Goal: Information Seeking & Learning: Learn about a topic

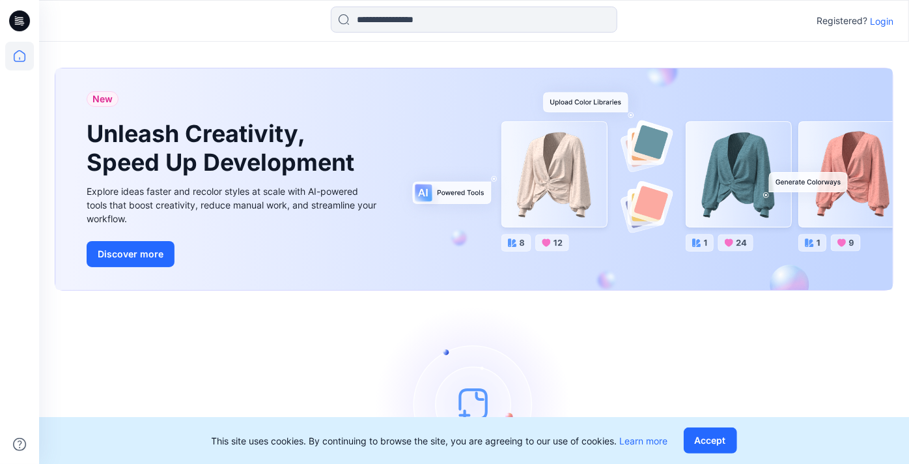
click at [883, 18] on p "Login" at bounding box center [881, 21] width 23 height 14
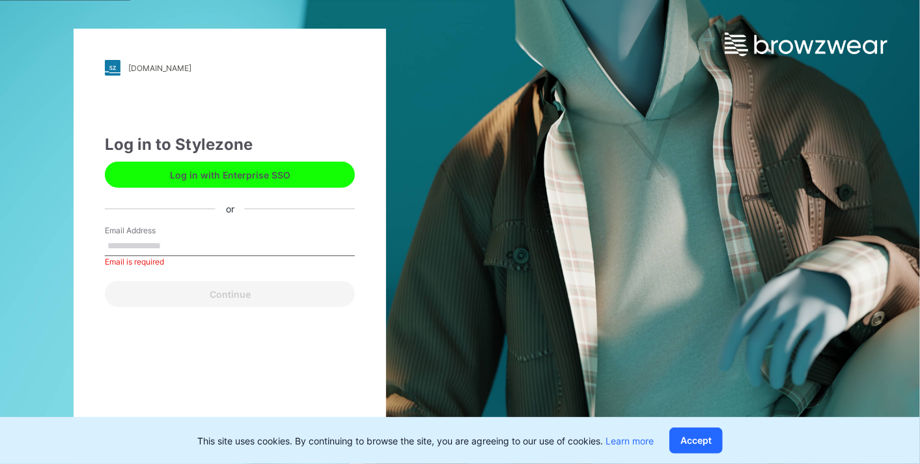
paste input "**********"
type input "**********"
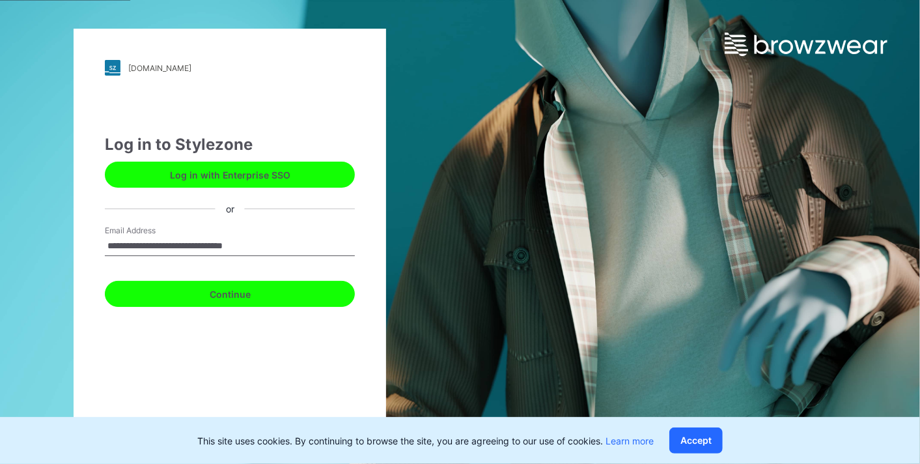
click at [202, 296] on button "Continue" at bounding box center [230, 294] width 250 height 26
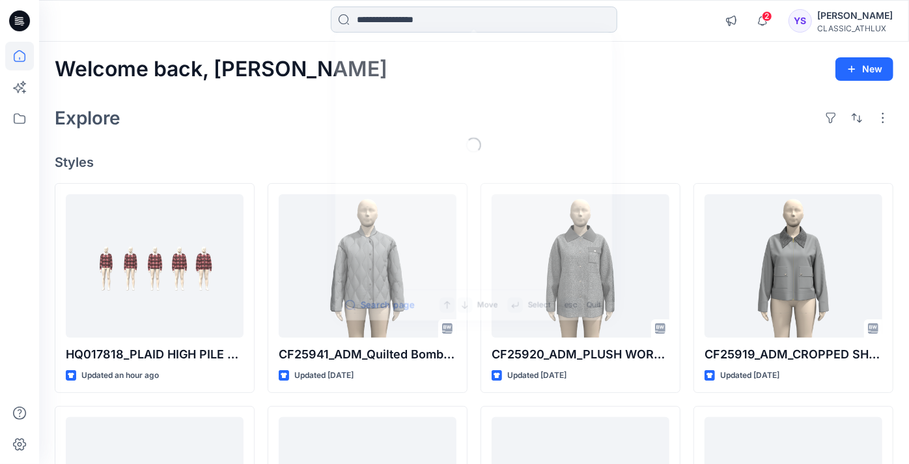
click at [393, 25] on input at bounding box center [474, 20] width 286 height 26
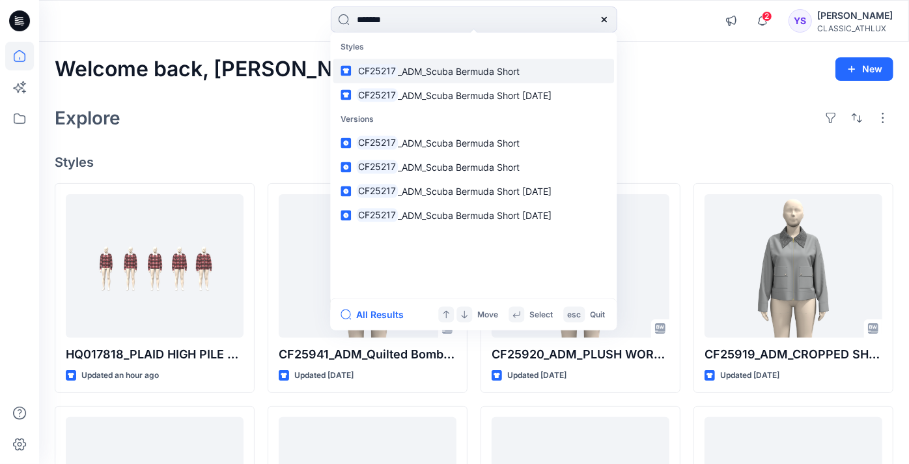
type input "*******"
click at [415, 61] on link "CF25217 _ADM_Scuba Bermuda Short" at bounding box center [473, 71] width 281 height 24
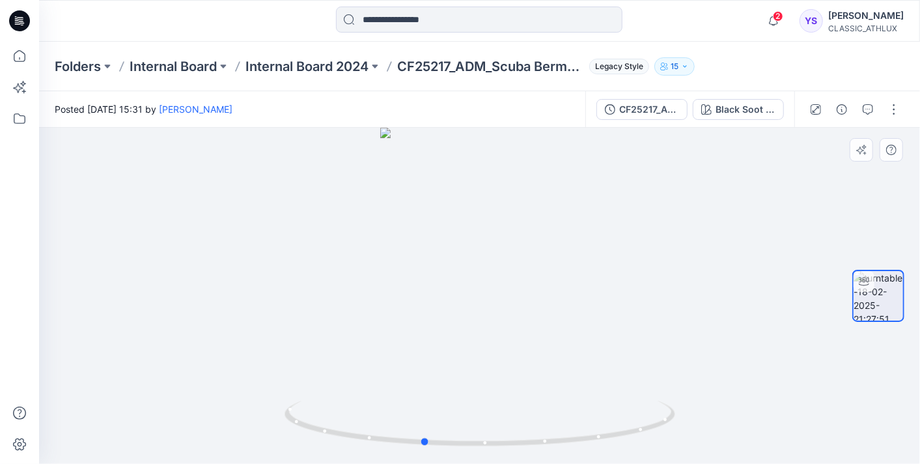
drag, startPoint x: 528, startPoint y: 298, endPoint x: 472, endPoint y: 313, distance: 58.1
click at [472, 313] on div at bounding box center [479, 296] width 881 height 336
drag, startPoint x: 568, startPoint y: 223, endPoint x: 491, endPoint y: 410, distance: 202.9
click at [491, 410] on div at bounding box center [479, 296] width 881 height 336
drag, startPoint x: 581, startPoint y: 253, endPoint x: 573, endPoint y: 311, distance: 58.6
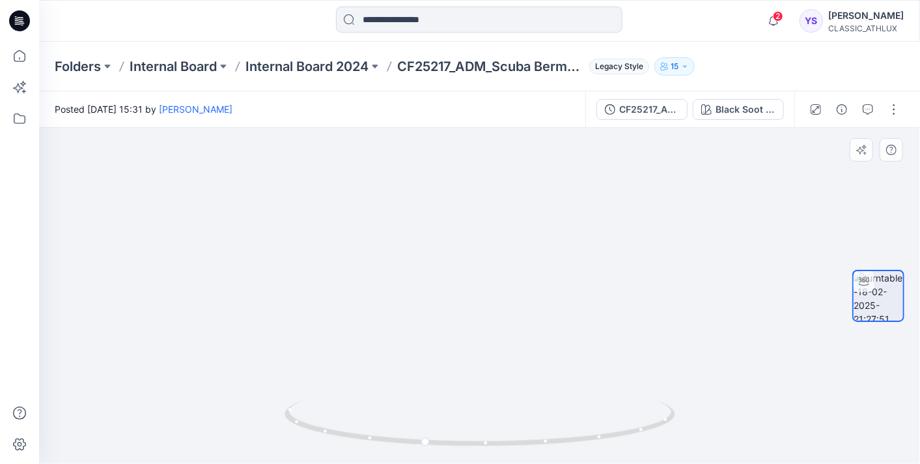
click at [573, 311] on img at bounding box center [479, 188] width 741 height 551
drag, startPoint x: 498, startPoint y: 330, endPoint x: 524, endPoint y: 317, distance: 29.1
click at [524, 317] on img at bounding box center [479, 207] width 617 height 511
drag, startPoint x: 524, startPoint y: 317, endPoint x: 586, endPoint y: 317, distance: 61.8
click at [586, 317] on img at bounding box center [479, 208] width 617 height 512
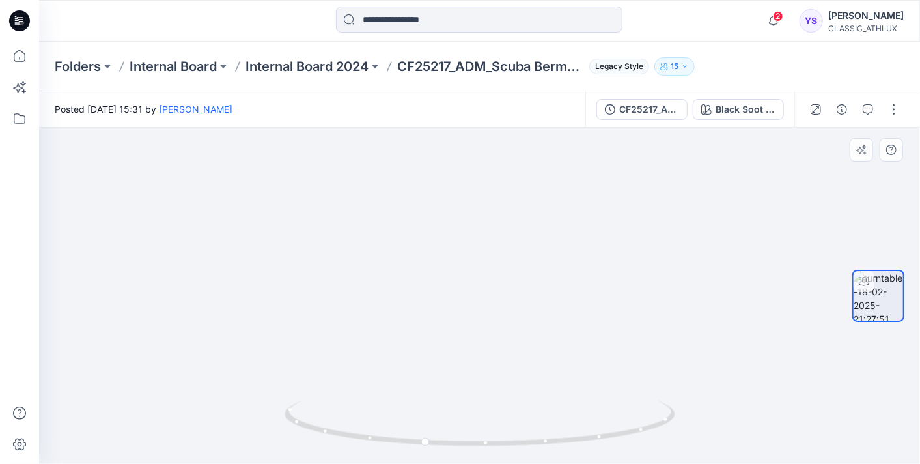
drag, startPoint x: 479, startPoint y: 318, endPoint x: 556, endPoint y: 307, distance: 77.6
click at [556, 307] on img at bounding box center [479, 207] width 617 height 514
drag, startPoint x: 428, startPoint y: 447, endPoint x: 589, endPoint y: 444, distance: 160.8
click at [589, 444] on icon at bounding box center [482, 424] width 394 height 49
drag, startPoint x: 346, startPoint y: 252, endPoint x: 245, endPoint y: 236, distance: 102.2
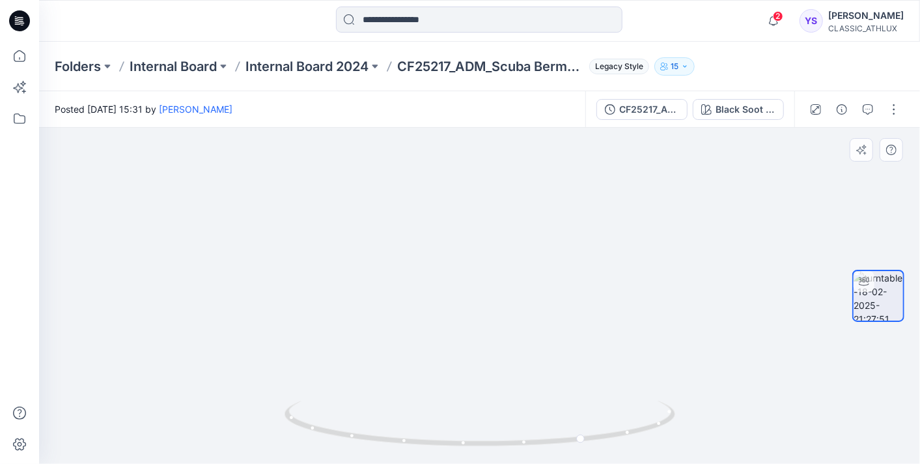
click at [245, 236] on img at bounding box center [480, 168] width 752 height 592
drag, startPoint x: 579, startPoint y: 437, endPoint x: 373, endPoint y: 437, distance: 206.4
click at [373, 437] on icon at bounding box center [482, 424] width 394 height 49
drag, startPoint x: 383, startPoint y: 441, endPoint x: 680, endPoint y: 393, distance: 300.9
click at [680, 393] on div at bounding box center [479, 296] width 881 height 336
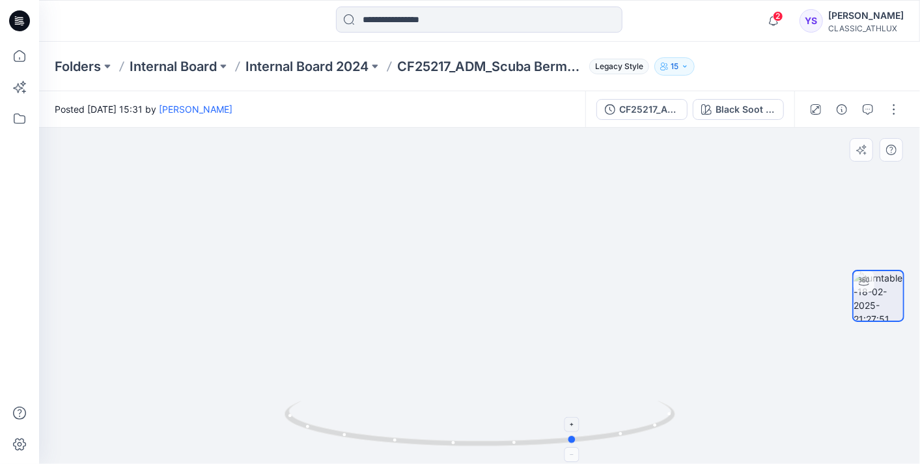
drag, startPoint x: 582, startPoint y: 435, endPoint x: 482, endPoint y: 431, distance: 100.3
click at [482, 431] on icon at bounding box center [482, 424] width 394 height 49
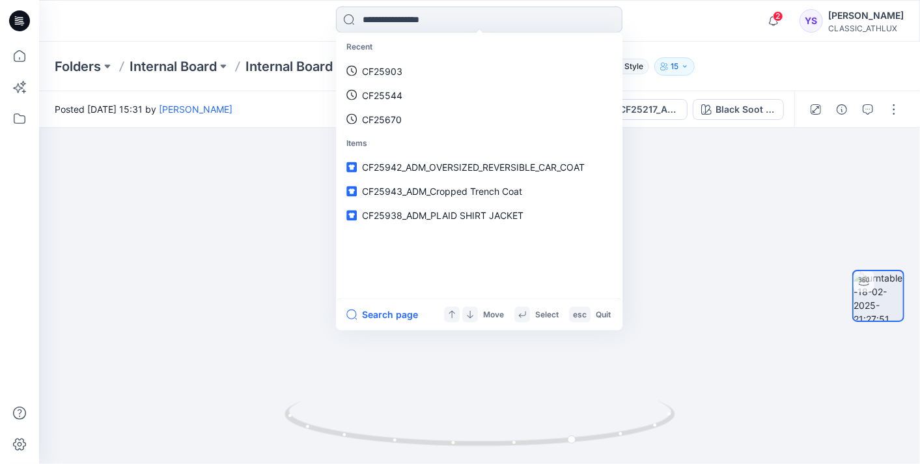
click at [376, 14] on input at bounding box center [479, 20] width 286 height 26
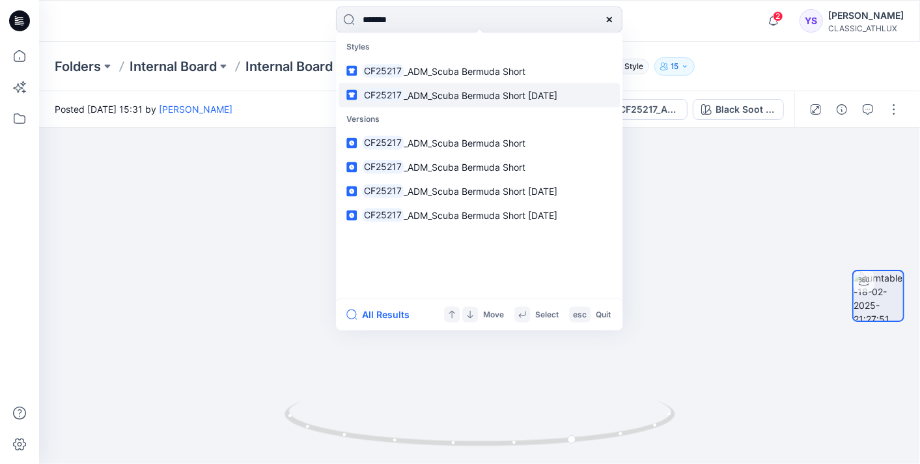
type input "*******"
click at [471, 86] on link "CF25217 _ADM_Scuba Bermuda Short 25FEB25" at bounding box center [479, 95] width 281 height 24
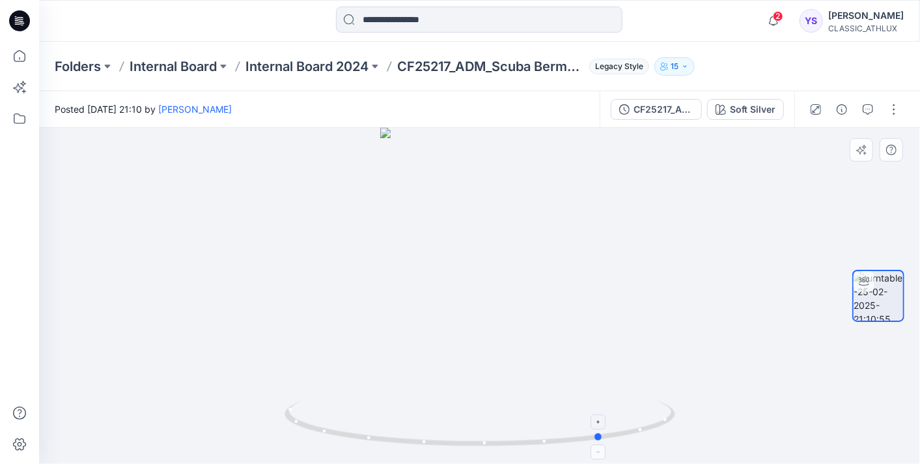
drag, startPoint x: 481, startPoint y: 449, endPoint x: 604, endPoint y: 443, distance: 123.2
click at [604, 443] on icon at bounding box center [482, 424] width 394 height 49
drag, startPoint x: 568, startPoint y: 212, endPoint x: 501, endPoint y: 344, distance: 147.6
click at [501, 344] on img at bounding box center [480, 119] width 752 height 687
drag, startPoint x: 545, startPoint y: 229, endPoint x: 541, endPoint y: 387, distance: 158.9
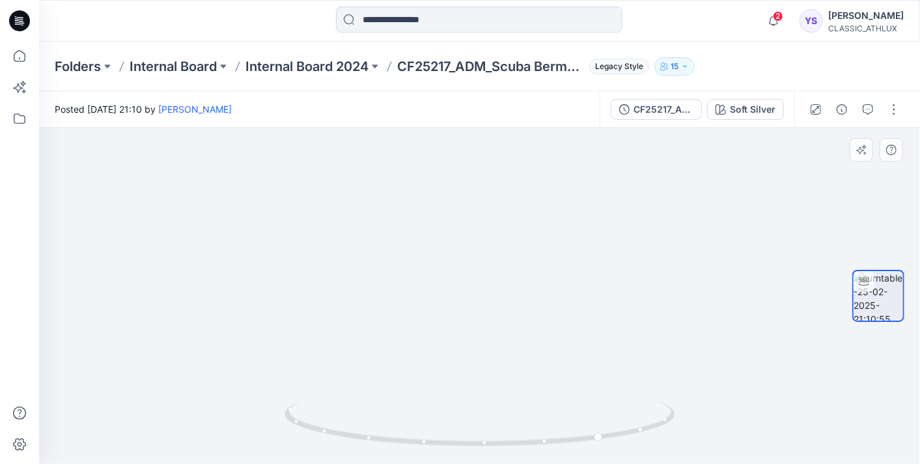
click at [541, 387] on img at bounding box center [480, 207] width 752 height 512
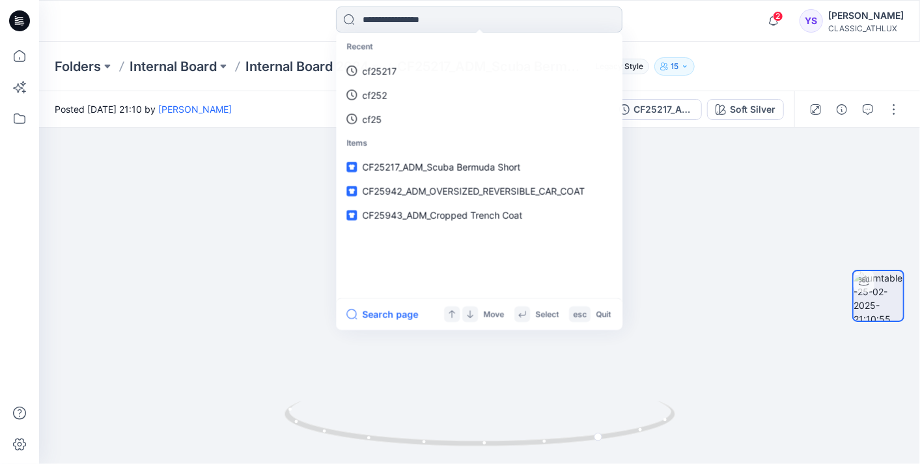
click at [398, 16] on input at bounding box center [479, 20] width 286 height 26
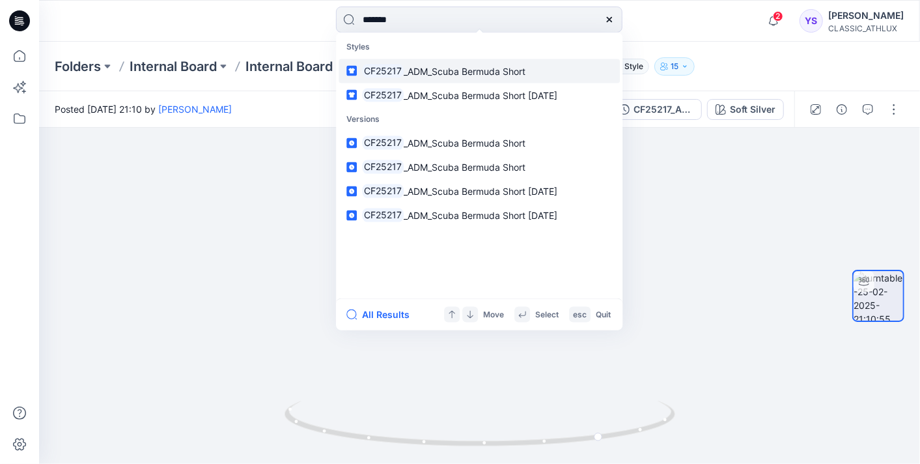
type input "*******"
click at [410, 74] on span "_ADM_Scuba Bermuda Short" at bounding box center [465, 70] width 122 height 11
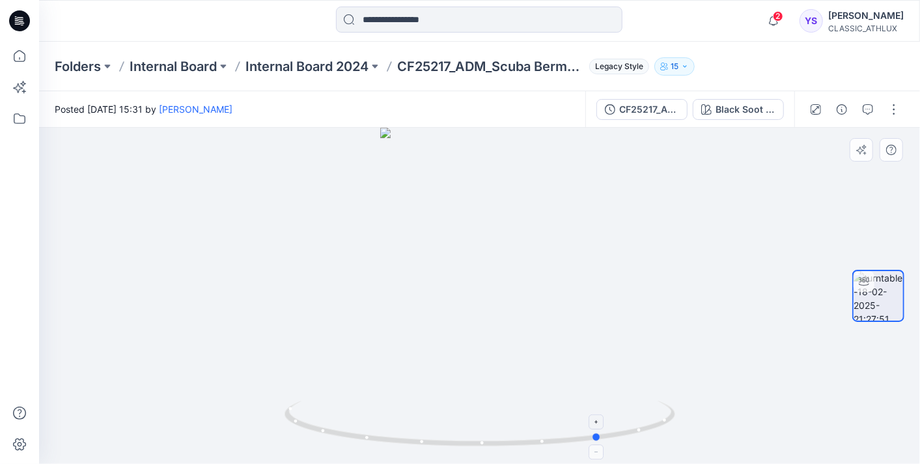
drag, startPoint x: 487, startPoint y: 447, endPoint x: 610, endPoint y: 432, distance: 124.0
click at [610, 432] on icon at bounding box center [482, 424] width 394 height 49
drag, startPoint x: 656, startPoint y: 163, endPoint x: 629, endPoint y: 336, distance: 175.3
click at [629, 336] on img at bounding box center [479, 213] width 605 height 502
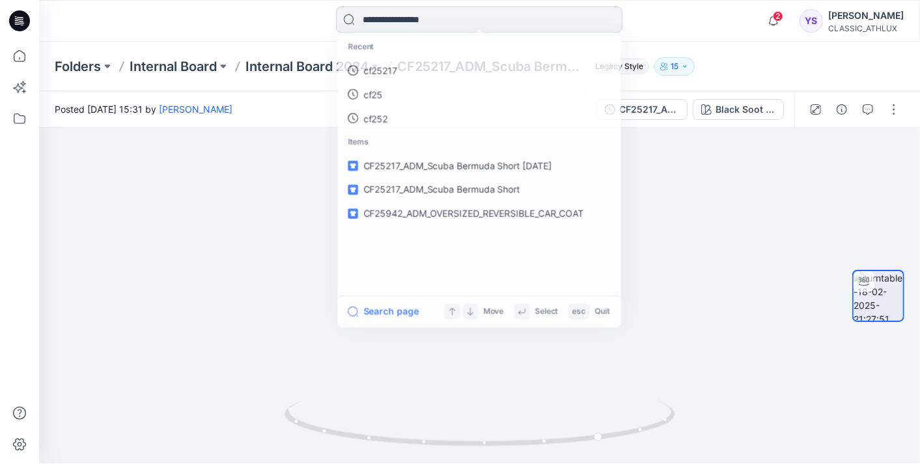
click at [436, 26] on input at bounding box center [479, 20] width 286 height 26
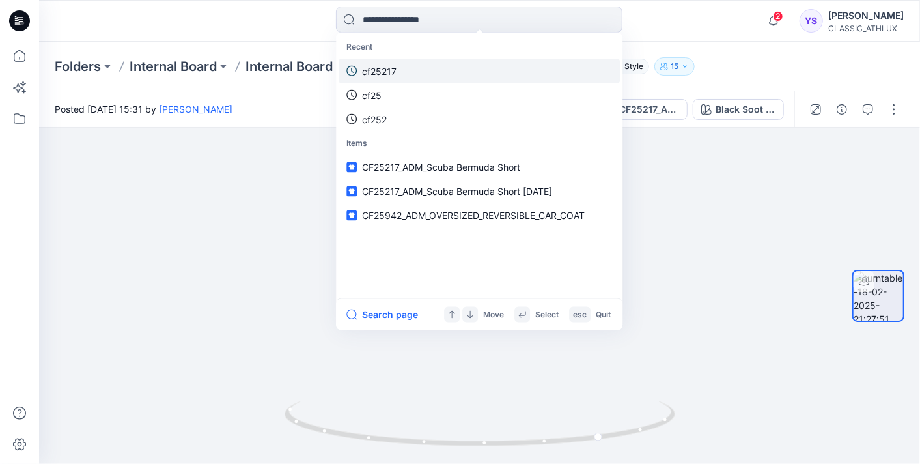
click at [406, 68] on link "cf25217" at bounding box center [479, 71] width 281 height 24
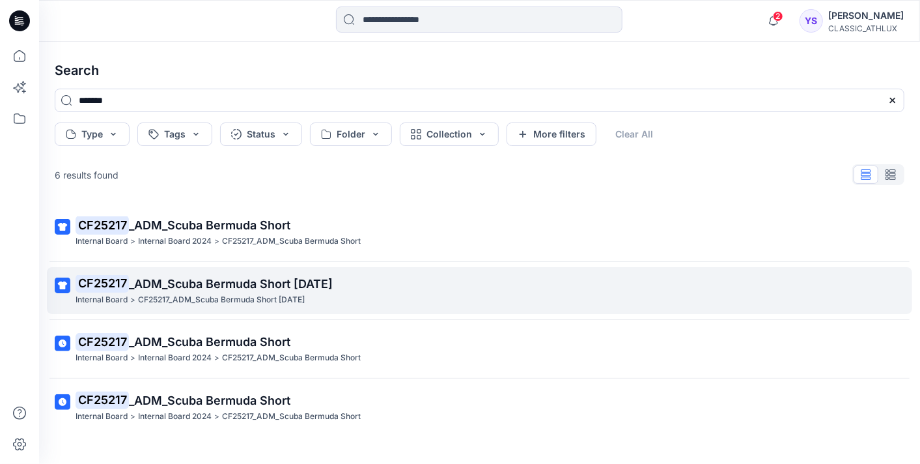
click at [195, 284] on span "_ADM_Scuba Bermuda Short 25FEB25" at bounding box center [231, 284] width 204 height 14
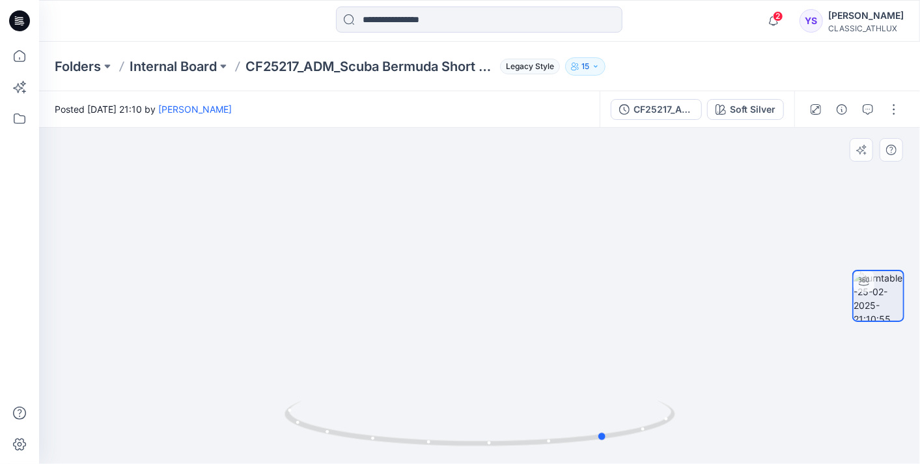
drag, startPoint x: 488, startPoint y: 444, endPoint x: 614, endPoint y: 452, distance: 126.5
click at [614, 452] on div at bounding box center [480, 430] width 391 height 65
drag, startPoint x: 511, startPoint y: 251, endPoint x: 527, endPoint y: 423, distance: 173.2
click at [527, 423] on div at bounding box center [479, 296] width 881 height 336
drag, startPoint x: 493, startPoint y: 223, endPoint x: 512, endPoint y: 323, distance: 102.0
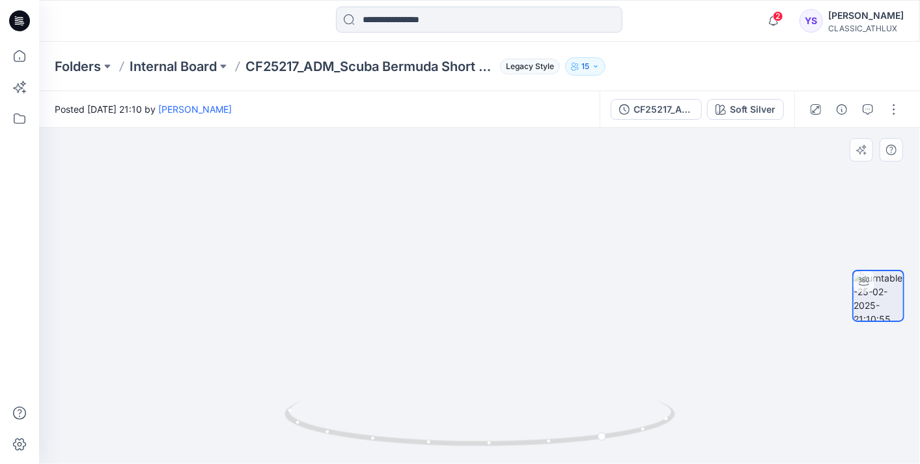
click at [512, 323] on img at bounding box center [480, 199] width 752 height 530
drag, startPoint x: 529, startPoint y: 398, endPoint x: 523, endPoint y: 294, distance: 104.4
click at [523, 294] on div at bounding box center [479, 296] width 881 height 336
drag, startPoint x: 519, startPoint y: 294, endPoint x: 501, endPoint y: 230, distance: 65.7
click at [501, 230] on img at bounding box center [479, 227] width 526 height 473
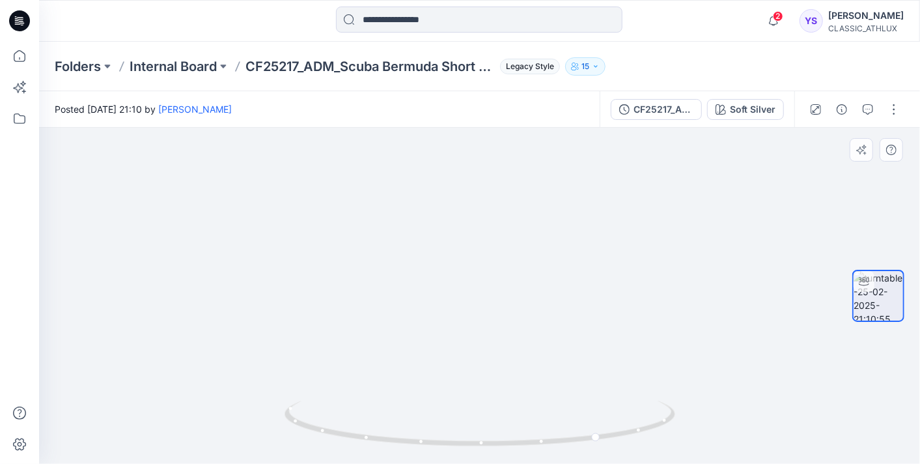
drag, startPoint x: 501, startPoint y: 230, endPoint x: 495, endPoint y: 318, distance: 87.4
click at [495, 318] on img at bounding box center [479, 250] width 526 height 427
drag, startPoint x: 607, startPoint y: 439, endPoint x: 385, endPoint y: 449, distance: 222.2
click at [385, 449] on icon at bounding box center [482, 424] width 394 height 49
click at [503, 339] on img at bounding box center [480, 263] width 436 height 402
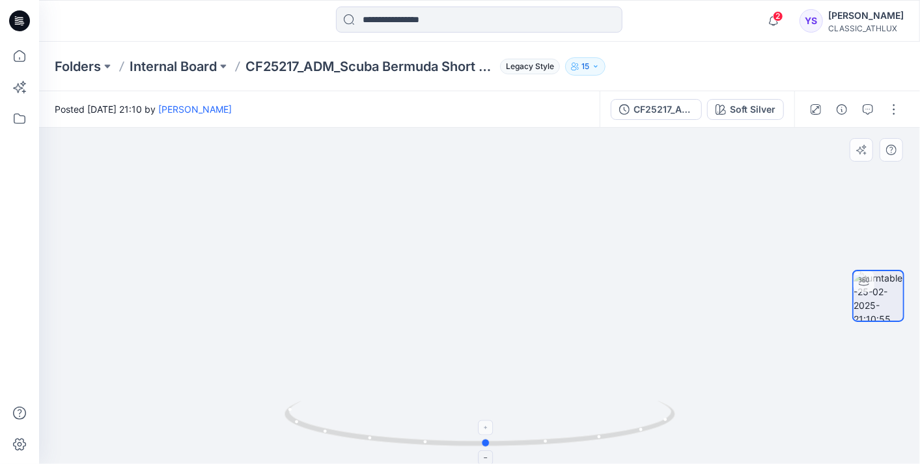
drag, startPoint x: 437, startPoint y: 449, endPoint x: 550, endPoint y: 447, distance: 112.6
click at [550, 447] on icon at bounding box center [482, 424] width 394 height 49
drag, startPoint x: 496, startPoint y: 448, endPoint x: 547, endPoint y: 448, distance: 50.8
click at [547, 448] on icon at bounding box center [482, 424] width 394 height 49
drag, startPoint x: 548, startPoint y: 445, endPoint x: 595, endPoint y: 437, distance: 47.5
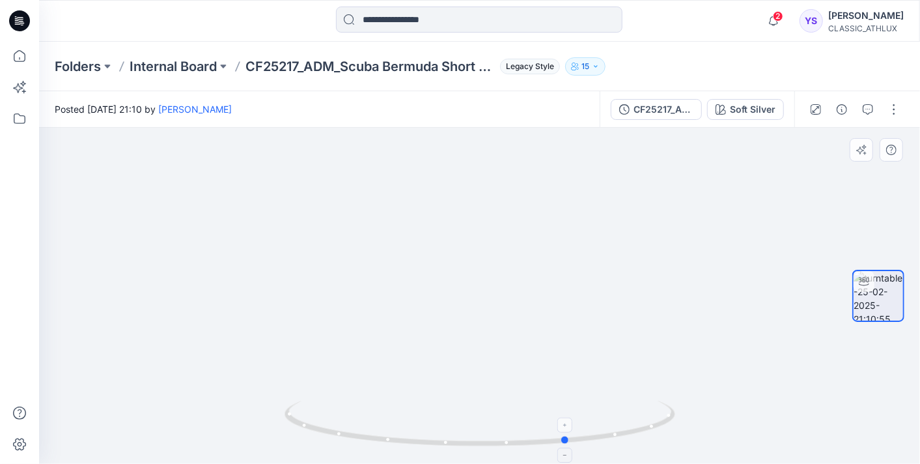
click at [595, 437] on icon at bounding box center [482, 424] width 394 height 49
drag, startPoint x: 600, startPoint y: 435, endPoint x: 611, endPoint y: 435, distance: 11.1
click at [611, 435] on icon at bounding box center [482, 424] width 394 height 49
drag, startPoint x: 540, startPoint y: 353, endPoint x: 561, endPoint y: 102, distance: 251.5
click at [561, 102] on div "Posted Tuesday, February 25, 2025 21:10 by Chantal Athlux CF25217_ADM_Scuba Ber…" at bounding box center [479, 277] width 881 height 372
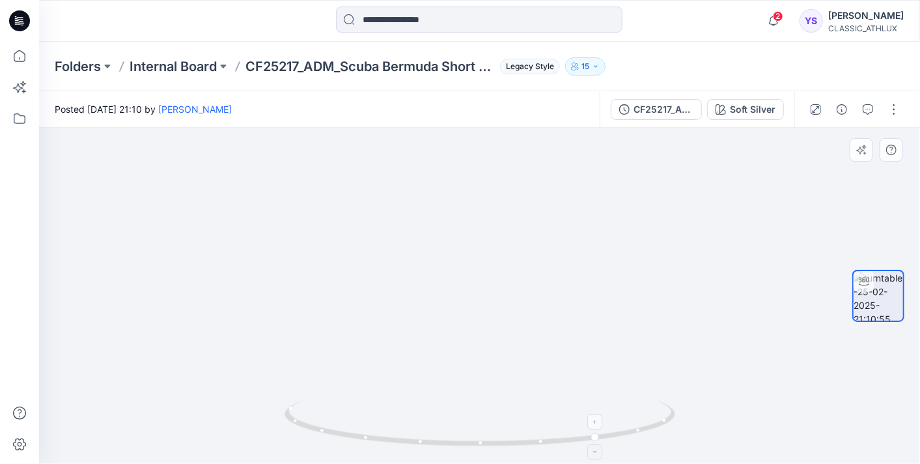
drag, startPoint x: 535, startPoint y: 219, endPoint x: 522, endPoint y: 407, distance: 187.9
click at [522, 407] on div at bounding box center [479, 296] width 881 height 336
drag, startPoint x: 533, startPoint y: 231, endPoint x: 521, endPoint y: 267, distance: 37.5
click at [521, 267] on img at bounding box center [480, 249] width 436 height 429
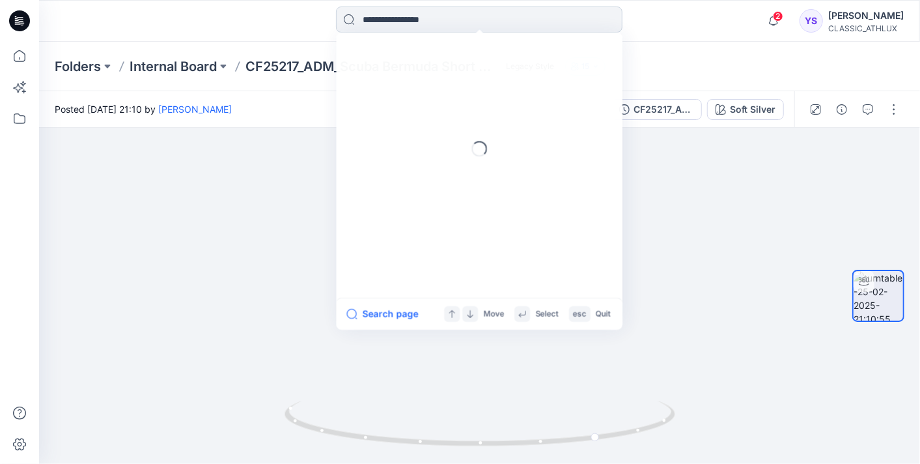
click at [442, 22] on input at bounding box center [479, 20] width 286 height 26
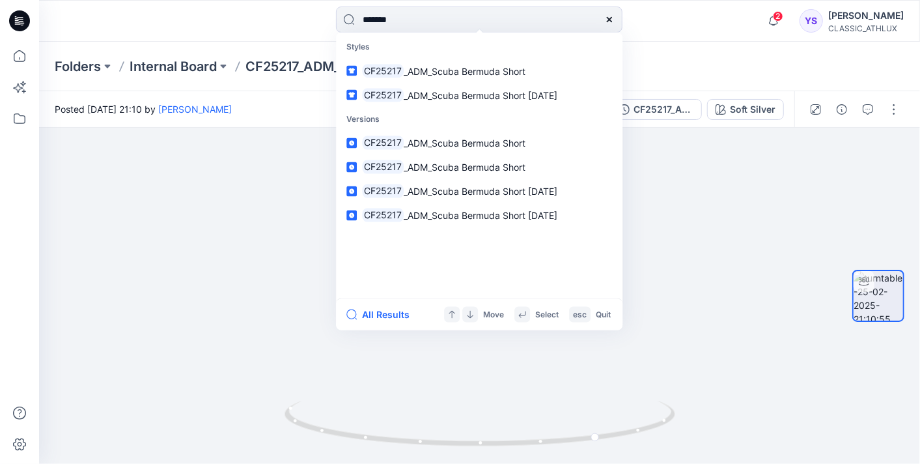
type input "*******"
click at [438, 68] on span "_ADM_Scuba Bermuda Short" at bounding box center [465, 70] width 122 height 11
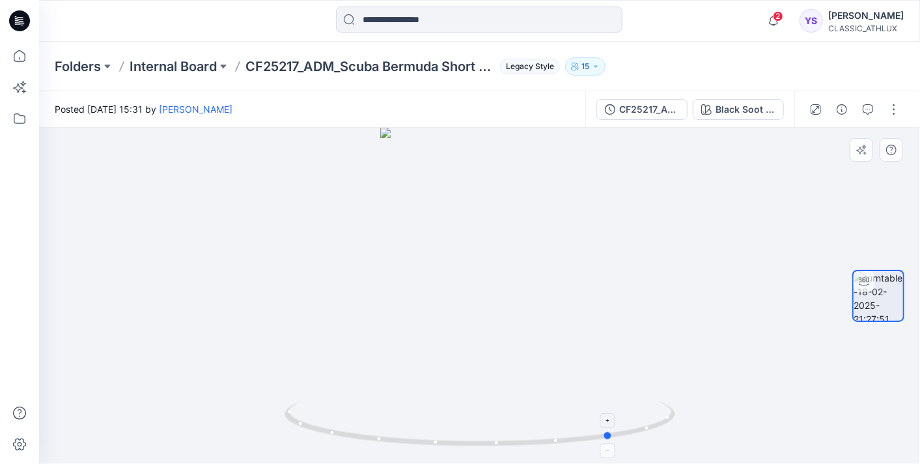
drag, startPoint x: 476, startPoint y: 445, endPoint x: 609, endPoint y: 446, distance: 132.8
click at [609, 446] on icon at bounding box center [482, 424] width 394 height 49
click at [506, 246] on div at bounding box center [479, 296] width 881 height 336
drag, startPoint x: 537, startPoint y: 255, endPoint x: 704, endPoint y: 219, distance: 170.6
click at [704, 219] on div at bounding box center [479, 296] width 881 height 336
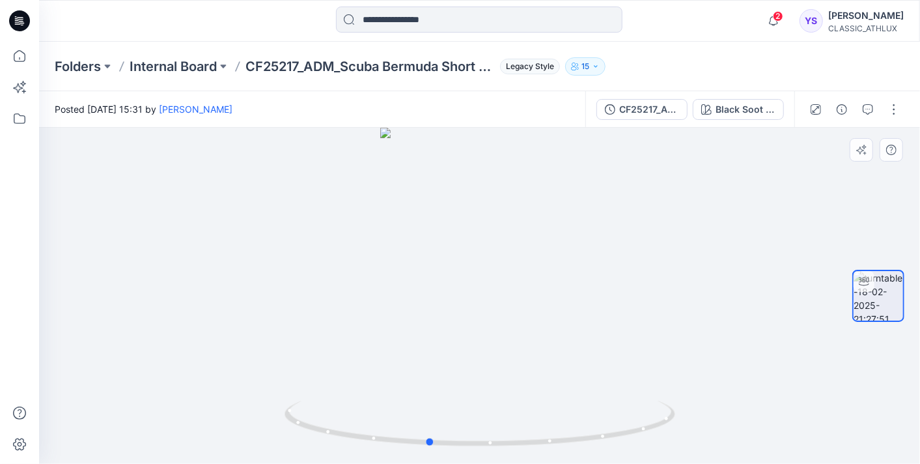
drag, startPoint x: 452, startPoint y: 245, endPoint x: 492, endPoint y: 243, distance: 39.8
click at [492, 243] on div at bounding box center [479, 296] width 881 height 336
click at [445, 271] on div at bounding box center [479, 296] width 881 height 336
click at [444, 273] on div at bounding box center [479, 296] width 881 height 336
drag, startPoint x: 444, startPoint y: 273, endPoint x: 511, endPoint y: 273, distance: 67.1
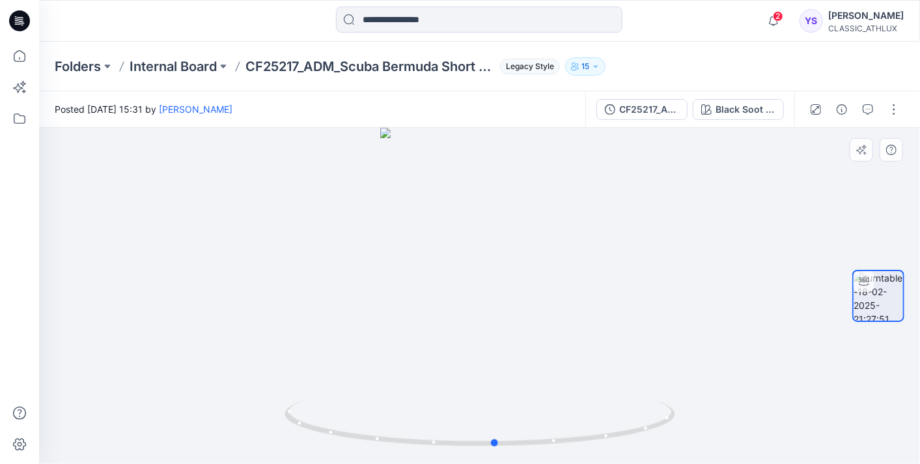
click at [511, 273] on div at bounding box center [479, 296] width 881 height 336
drag, startPoint x: 589, startPoint y: 229, endPoint x: 419, endPoint y: 267, distance: 174.2
click at [419, 267] on img at bounding box center [480, 202] width 470 height 524
drag, startPoint x: 652, startPoint y: 348, endPoint x: 522, endPoint y: 322, distance: 132.8
click at [522, 322] on img at bounding box center [480, 187] width 470 height 553
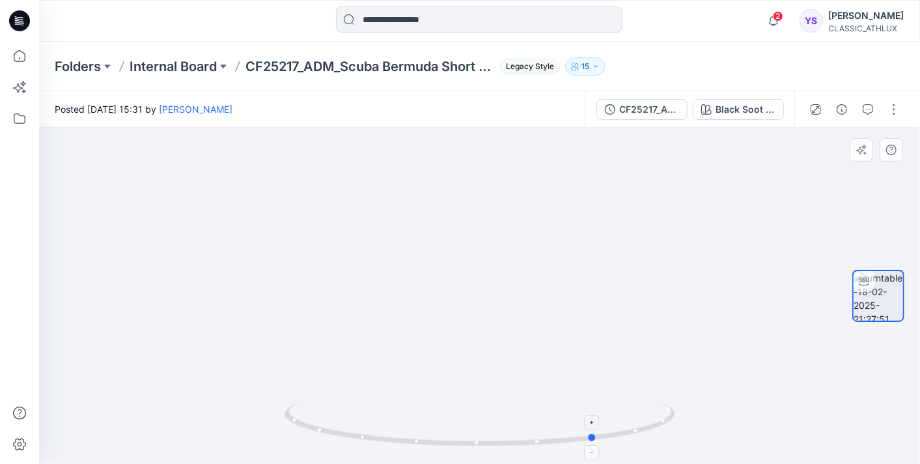
drag, startPoint x: 497, startPoint y: 441, endPoint x: 598, endPoint y: 419, distance: 103.2
click at [598, 419] on icon at bounding box center [482, 424] width 394 height 49
drag, startPoint x: 622, startPoint y: 235, endPoint x: 553, endPoint y: 400, distance: 178.8
click at [553, 400] on div at bounding box center [479, 296] width 881 height 336
drag, startPoint x: 613, startPoint y: 236, endPoint x: 585, endPoint y: 232, distance: 28.8
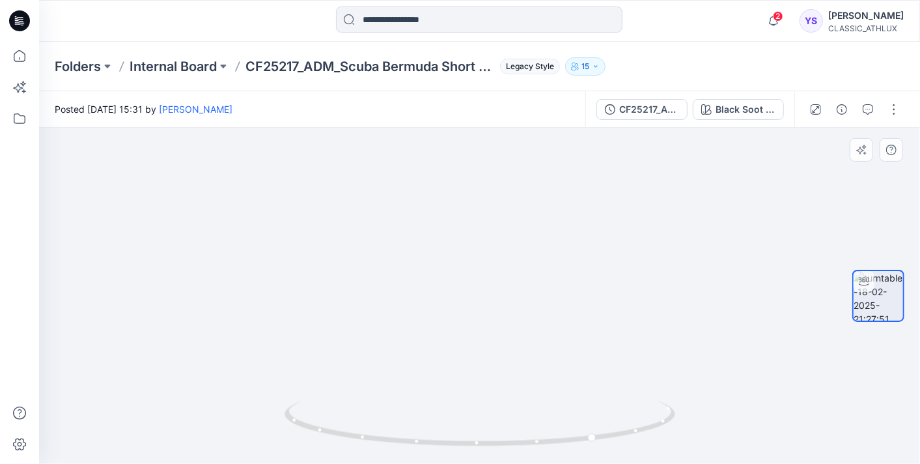
click at [585, 232] on img at bounding box center [480, 156] width 752 height 616
drag, startPoint x: 590, startPoint y: 437, endPoint x: 603, endPoint y: 435, distance: 13.3
click at [603, 435] on circle at bounding box center [606, 436] width 8 height 8
drag, startPoint x: 779, startPoint y: 242, endPoint x: 750, endPoint y: 383, distance: 143.6
click at [750, 383] on img at bounding box center [480, 224] width 752 height 477
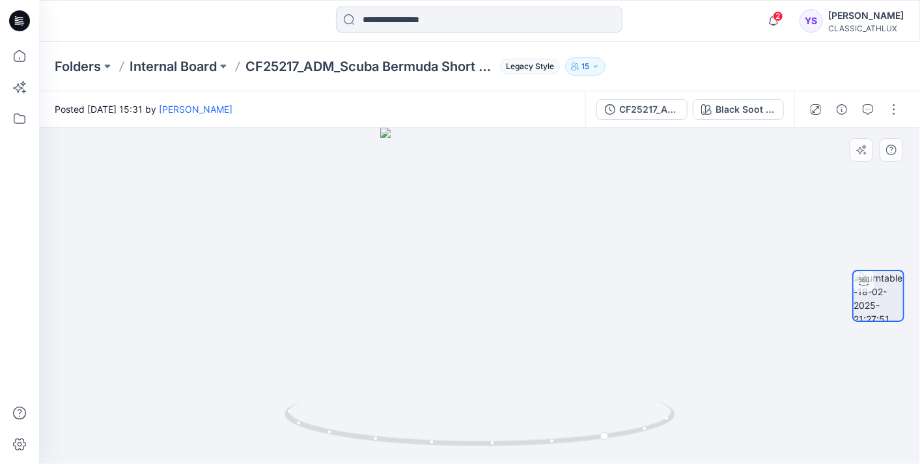
drag, startPoint x: 608, startPoint y: 445, endPoint x: 686, endPoint y: 420, distance: 81.3
click at [686, 420] on div at bounding box center [479, 296] width 881 height 336
drag, startPoint x: 611, startPoint y: 437, endPoint x: 400, endPoint y: 378, distance: 219.7
click at [400, 378] on div at bounding box center [479, 296] width 881 height 336
drag, startPoint x: 472, startPoint y: 259, endPoint x: 502, endPoint y: 301, distance: 51.3
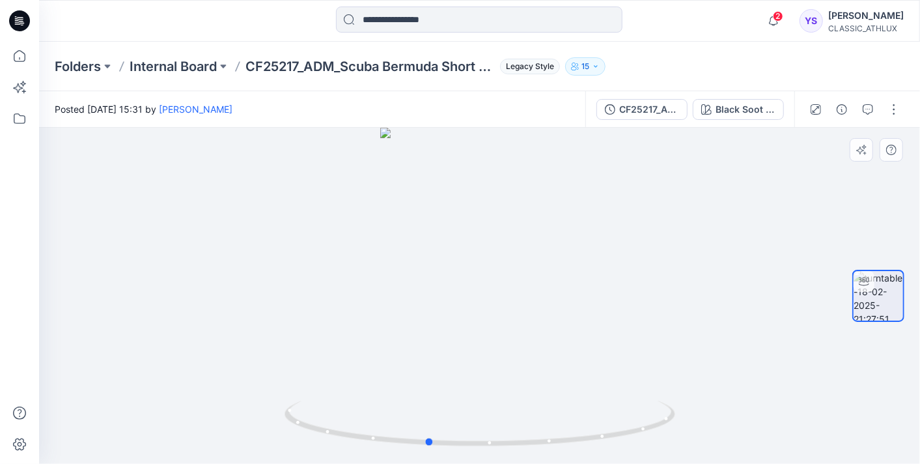
click at [502, 301] on div at bounding box center [479, 296] width 881 height 336
click at [876, 104] on button "button" at bounding box center [867, 109] width 21 height 21
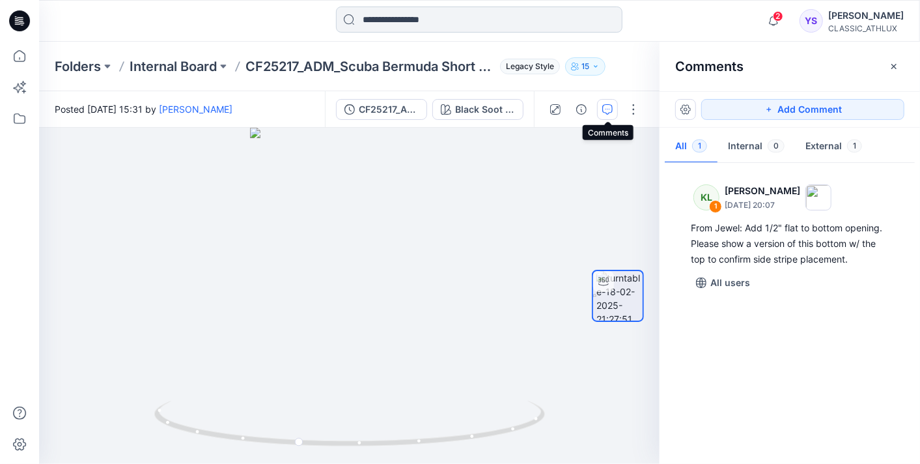
click at [447, 13] on input at bounding box center [479, 20] width 286 height 26
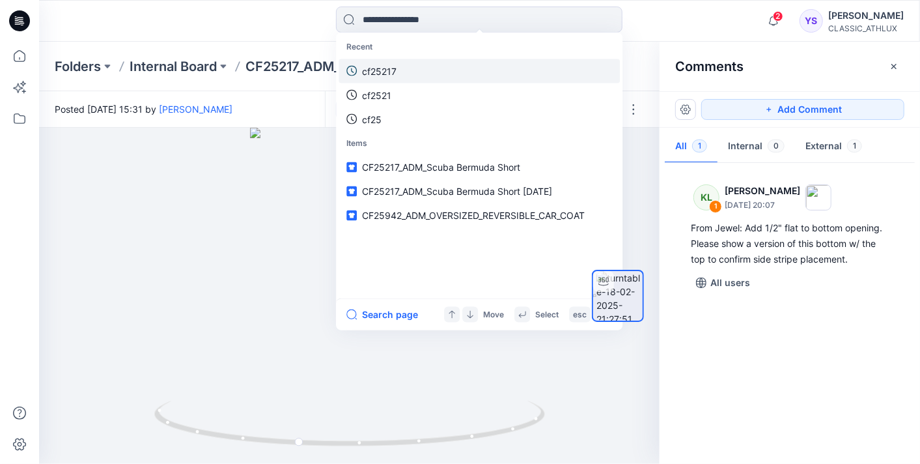
click at [383, 70] on p "cf25217" at bounding box center [379, 71] width 35 height 14
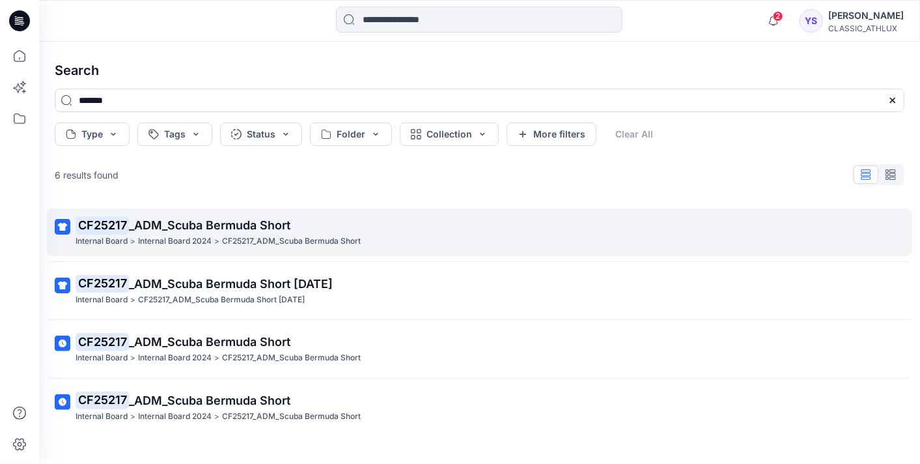
click at [245, 225] on span "_ADM_Scuba Bermuda Short" at bounding box center [209, 225] width 161 height 14
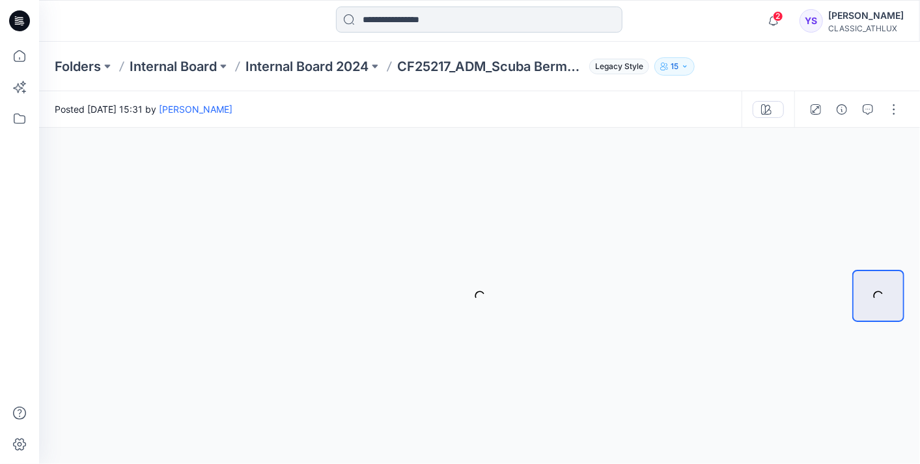
click at [421, 22] on input at bounding box center [479, 20] width 286 height 26
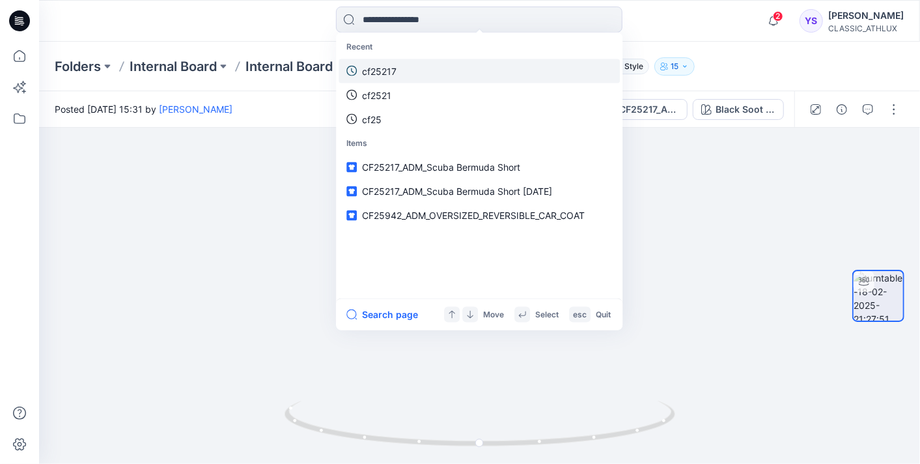
click at [402, 71] on link "cf25217" at bounding box center [479, 71] width 281 height 24
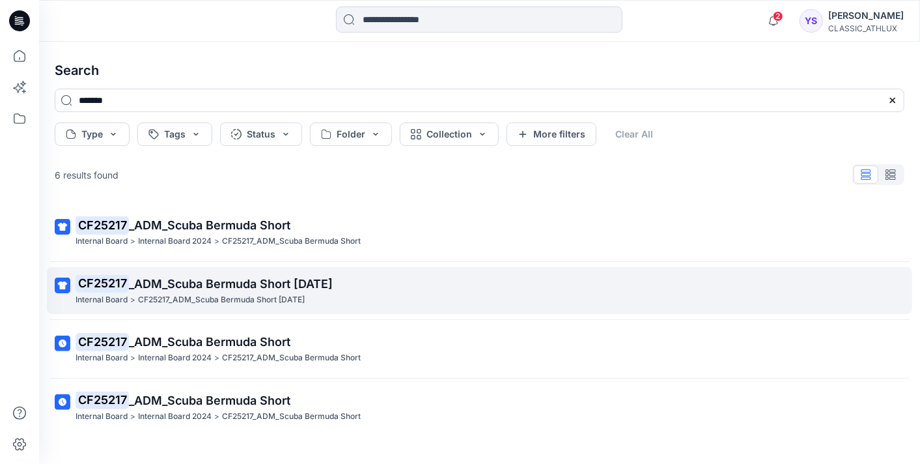
click at [260, 294] on p "CF25217_ADM_Scuba Bermuda Short 25FEB25" at bounding box center [221, 300] width 167 height 14
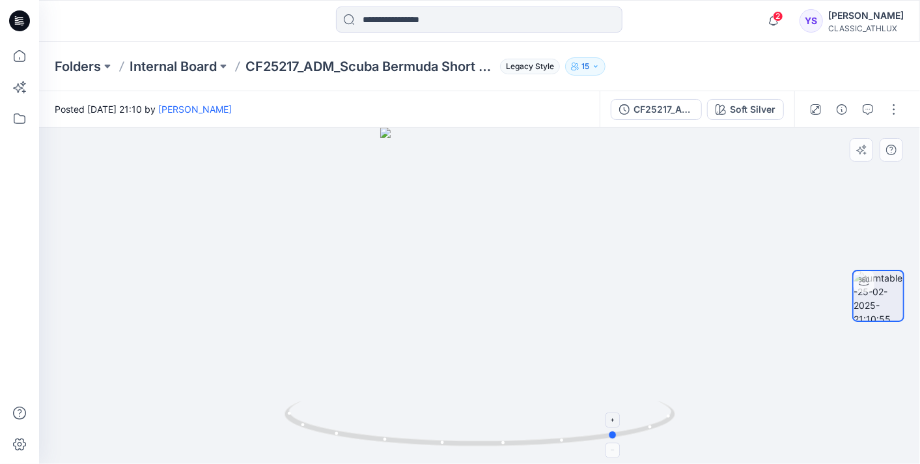
drag, startPoint x: 480, startPoint y: 446, endPoint x: 618, endPoint y: 416, distance: 141.2
click at [618, 416] on icon at bounding box center [482, 424] width 394 height 49
